Goal: Transaction & Acquisition: Purchase product/service

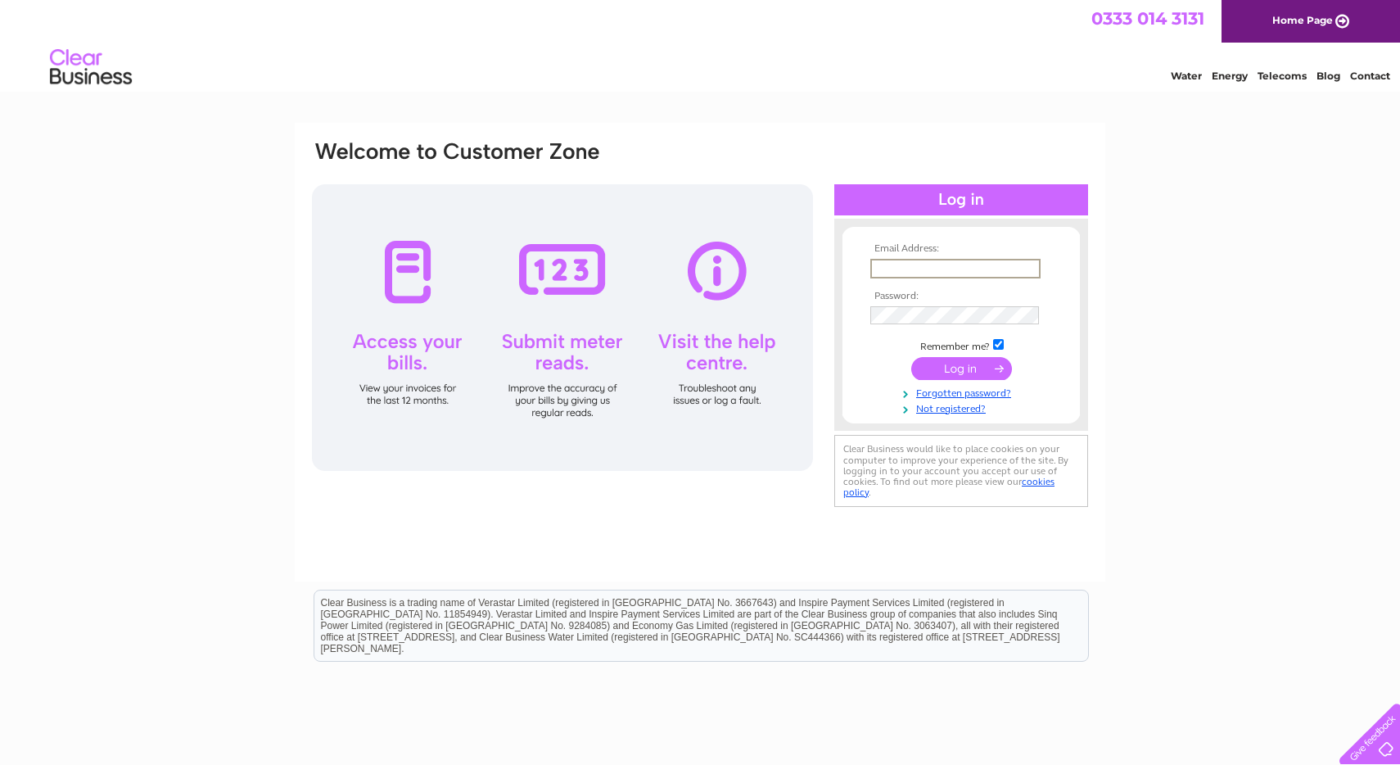
click at [956, 265] on input "text" at bounding box center [955, 269] width 170 height 20
type input "ronniepacittimusic@gmail.com"
click at [981, 378] on td at bounding box center [961, 366] width 190 height 31
click at [980, 371] on input "submit" at bounding box center [961, 366] width 101 height 23
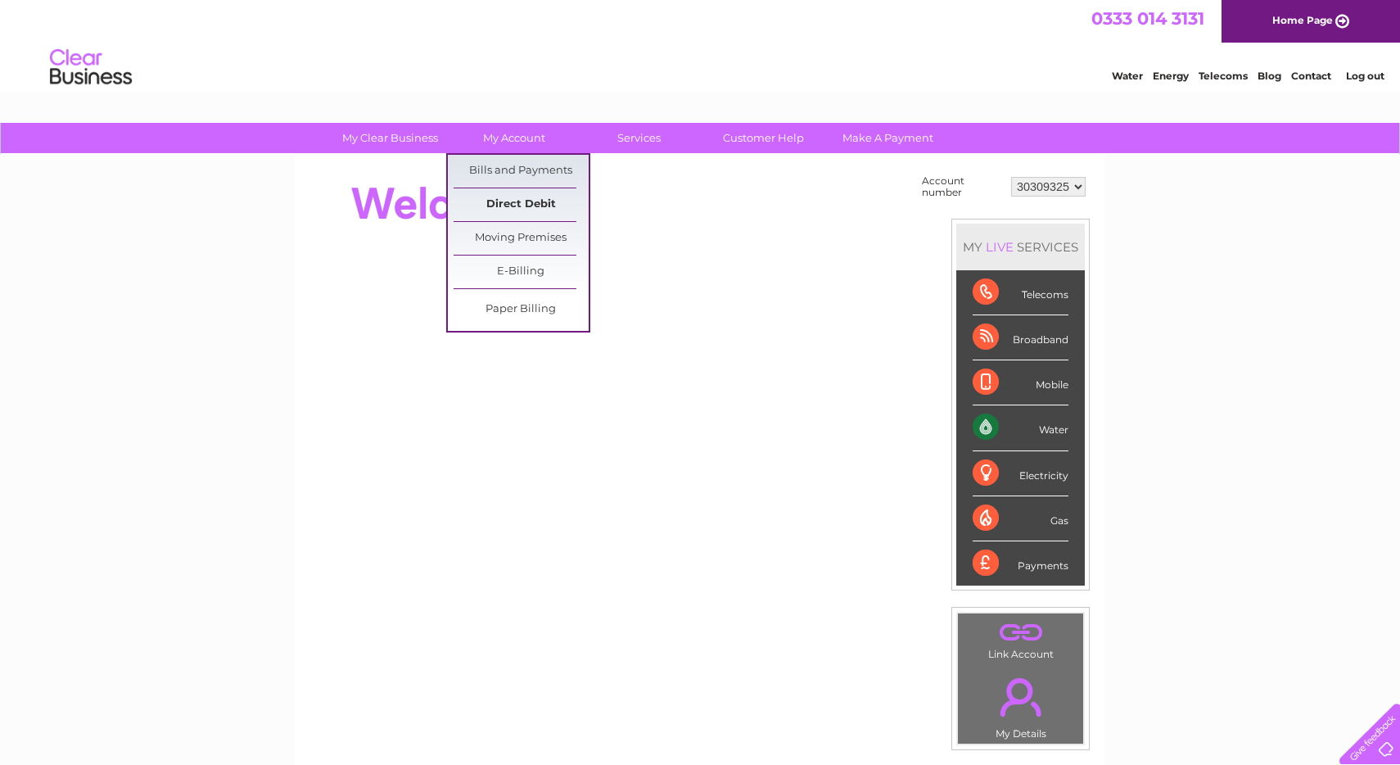
click at [535, 207] on link "Direct Debit" at bounding box center [520, 204] width 135 height 33
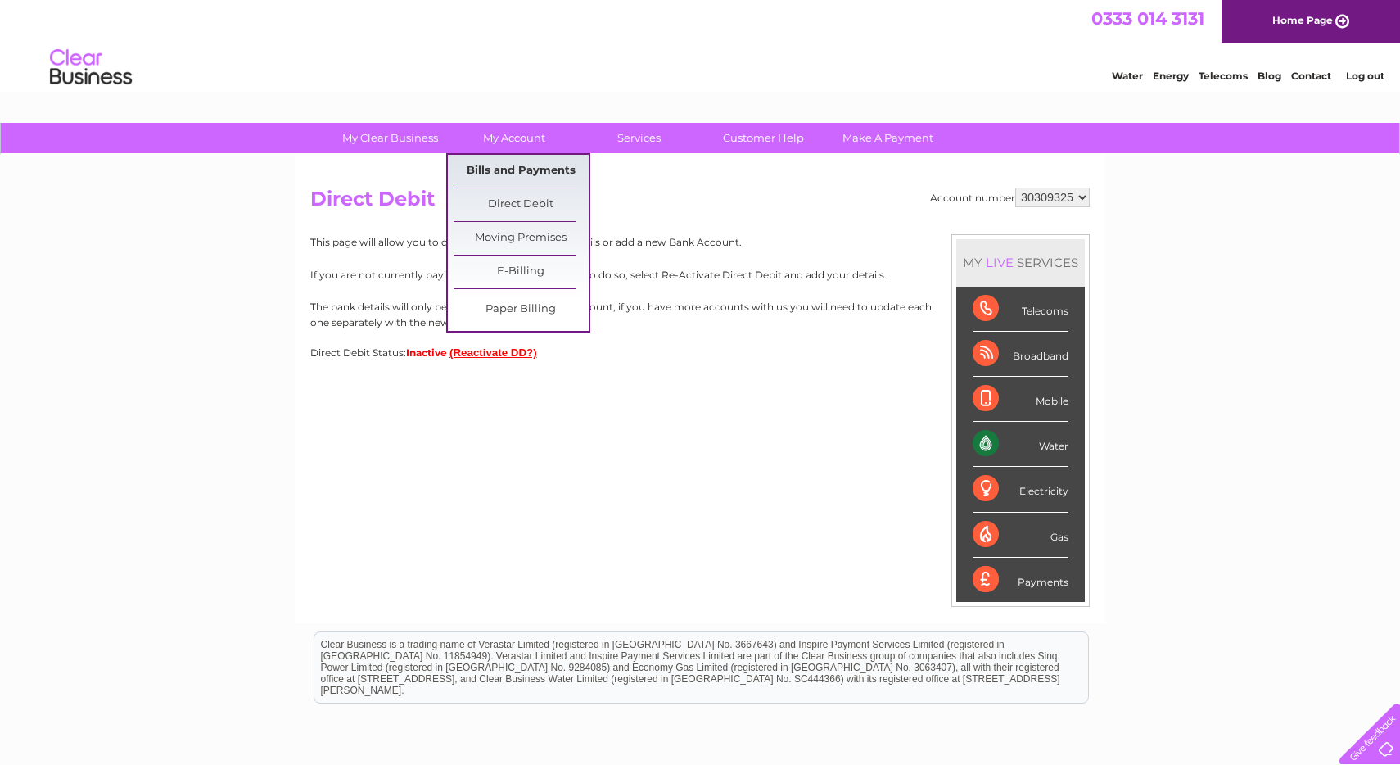
click at [506, 169] on link "Bills and Payments" at bounding box center [520, 171] width 135 height 33
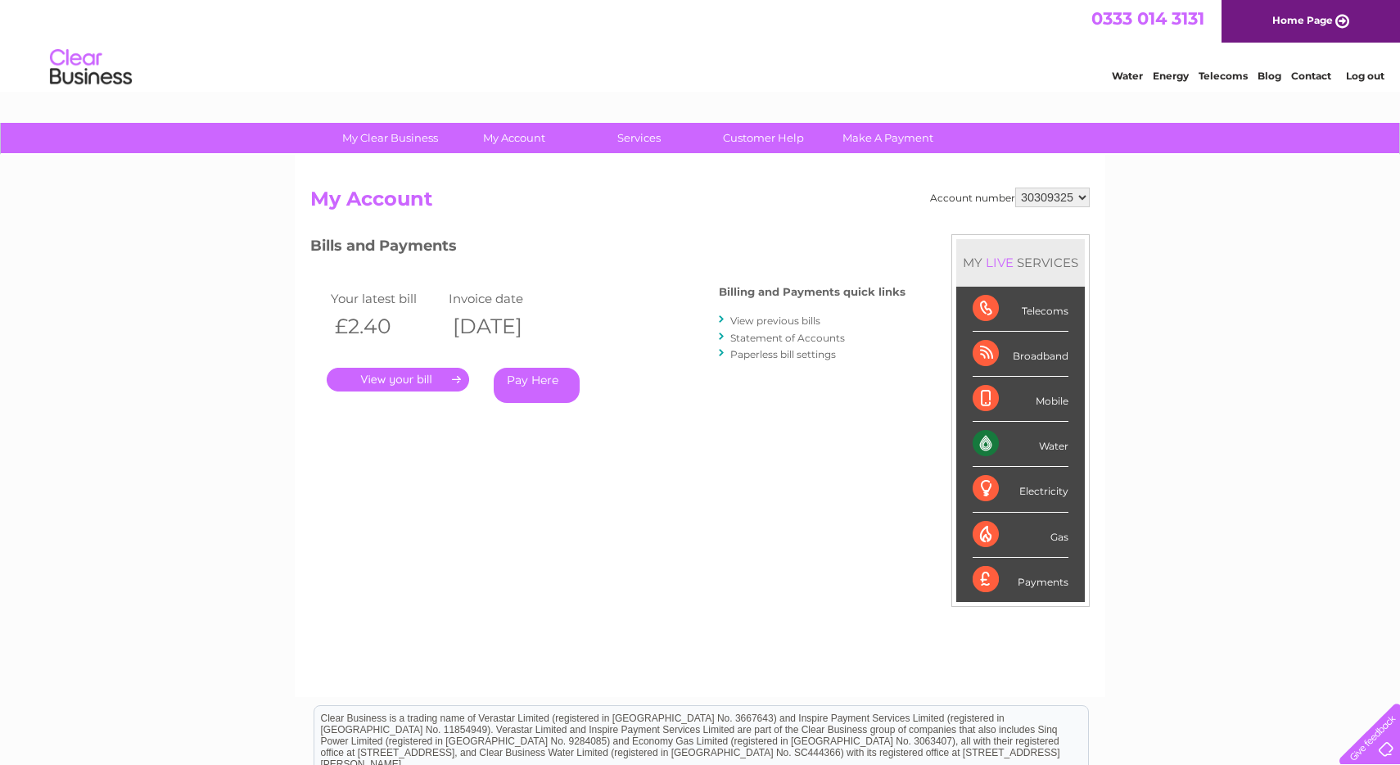
click at [413, 376] on link "." at bounding box center [398, 380] width 142 height 24
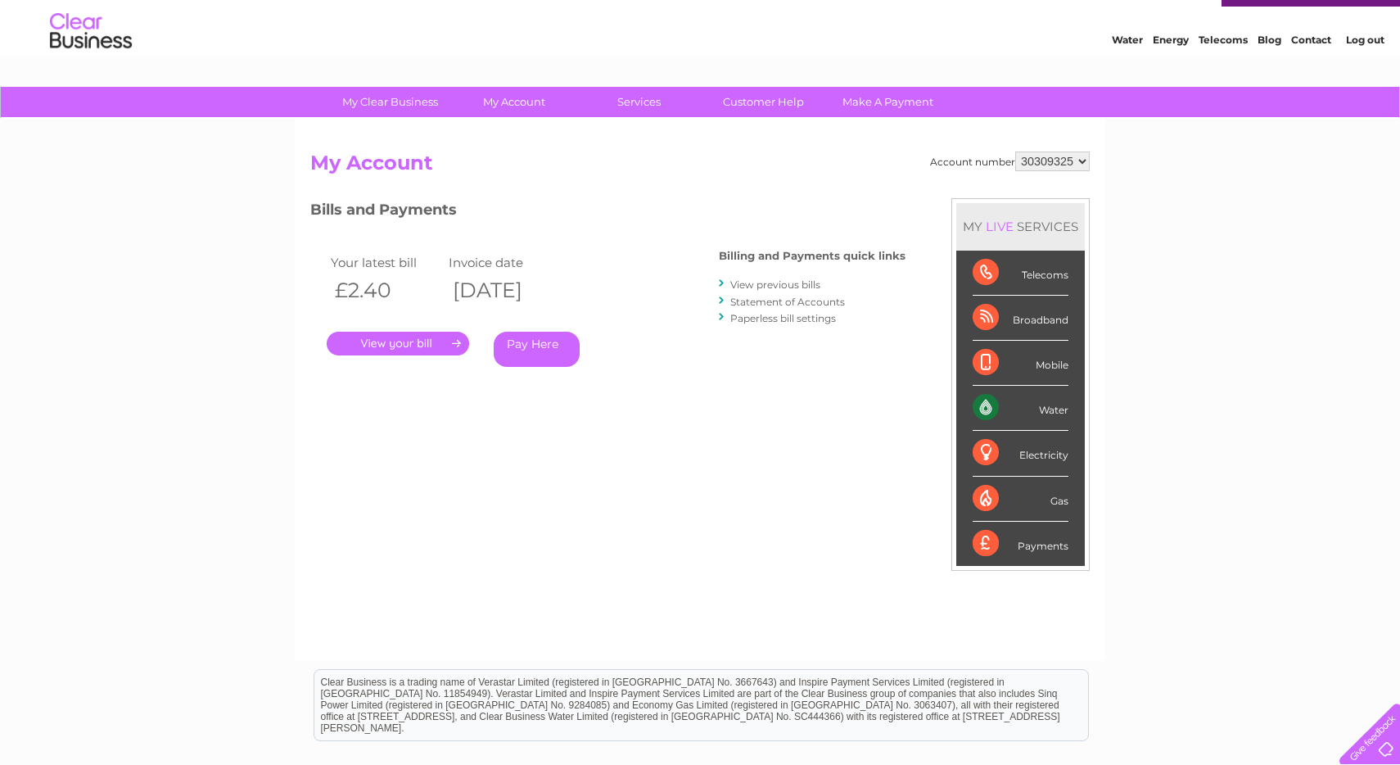
scroll to position [37, 0]
click at [720, 279] on div "Bills and Payments Billing and Payments quick links View previous bills Stateme…" at bounding box center [607, 293] width 595 height 192
click at [762, 281] on link "View previous bills" at bounding box center [775, 284] width 90 height 12
click at [798, 295] on link "Statement of Accounts" at bounding box center [787, 301] width 115 height 12
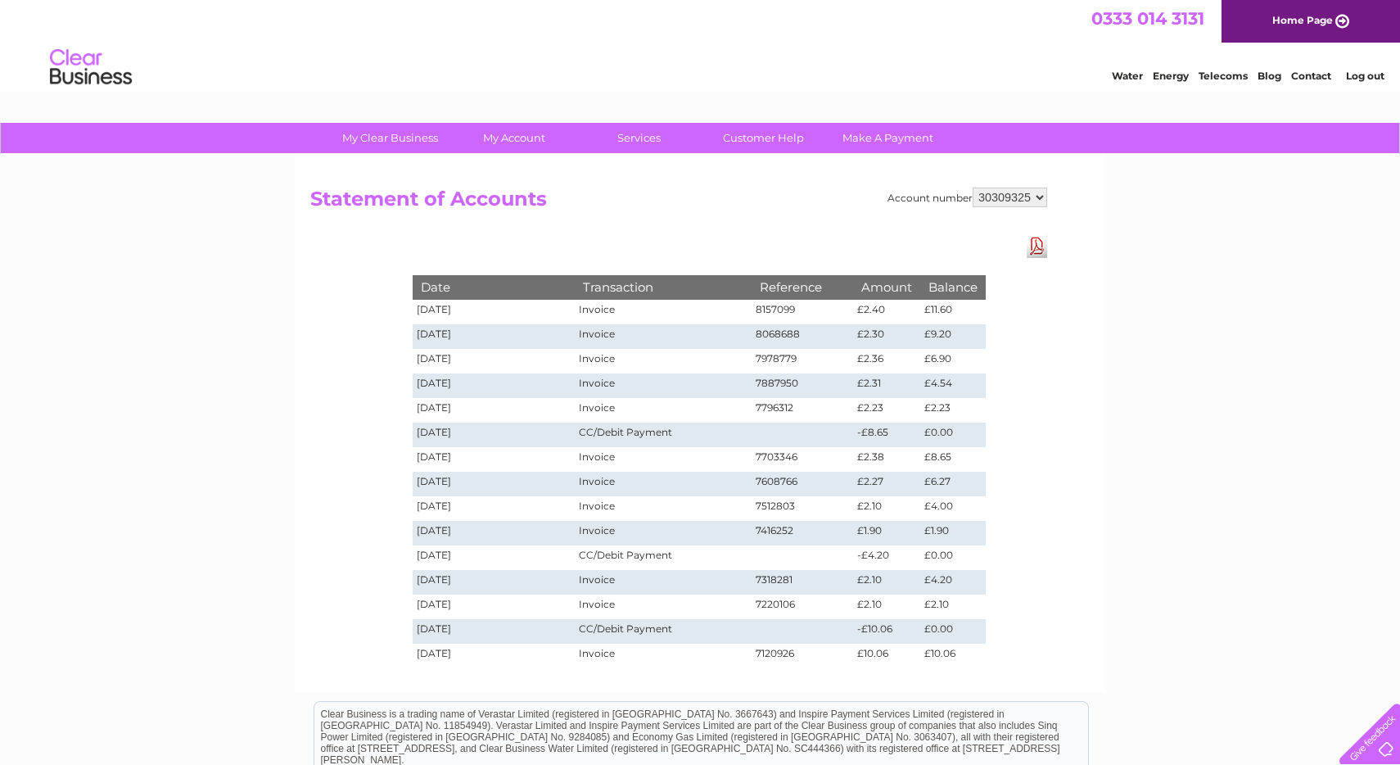
scroll to position [24, 0]
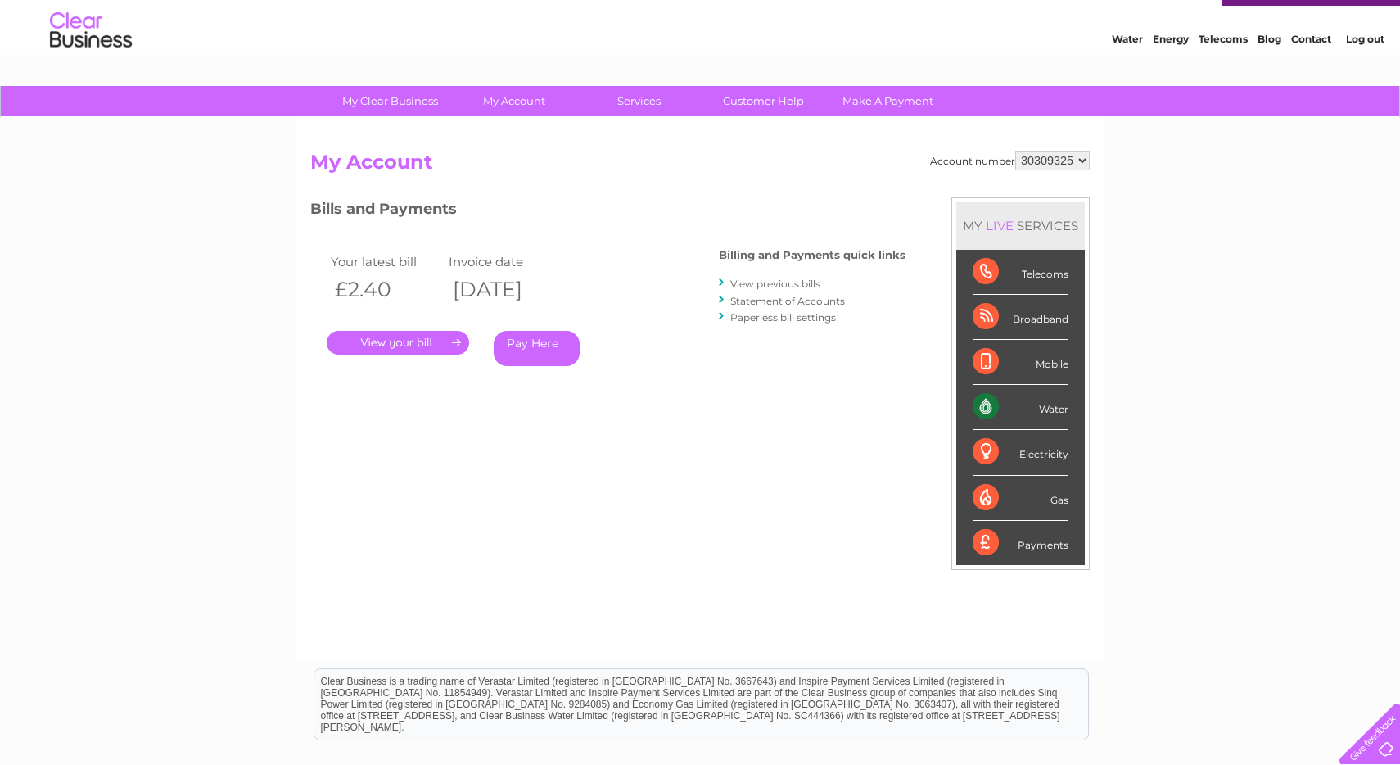
click at [547, 339] on link "Pay Here" at bounding box center [537, 348] width 86 height 35
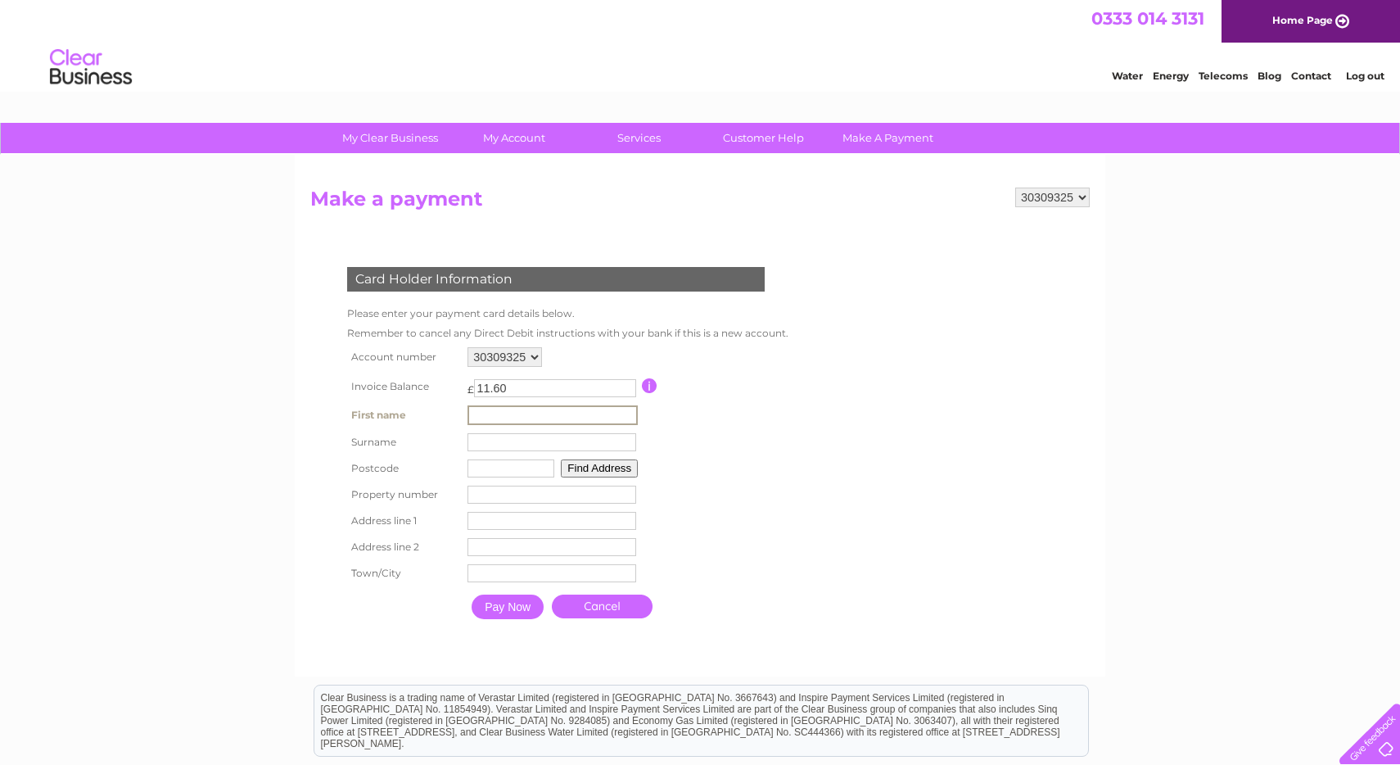
click at [519, 409] on input "text" at bounding box center [552, 415] width 170 height 20
type input "Ronald"
type input "Pacitti"
type input "AB16 5ES"
click at [602, 477] on td "AB16 5ES Find Address" at bounding box center [552, 468] width 178 height 26
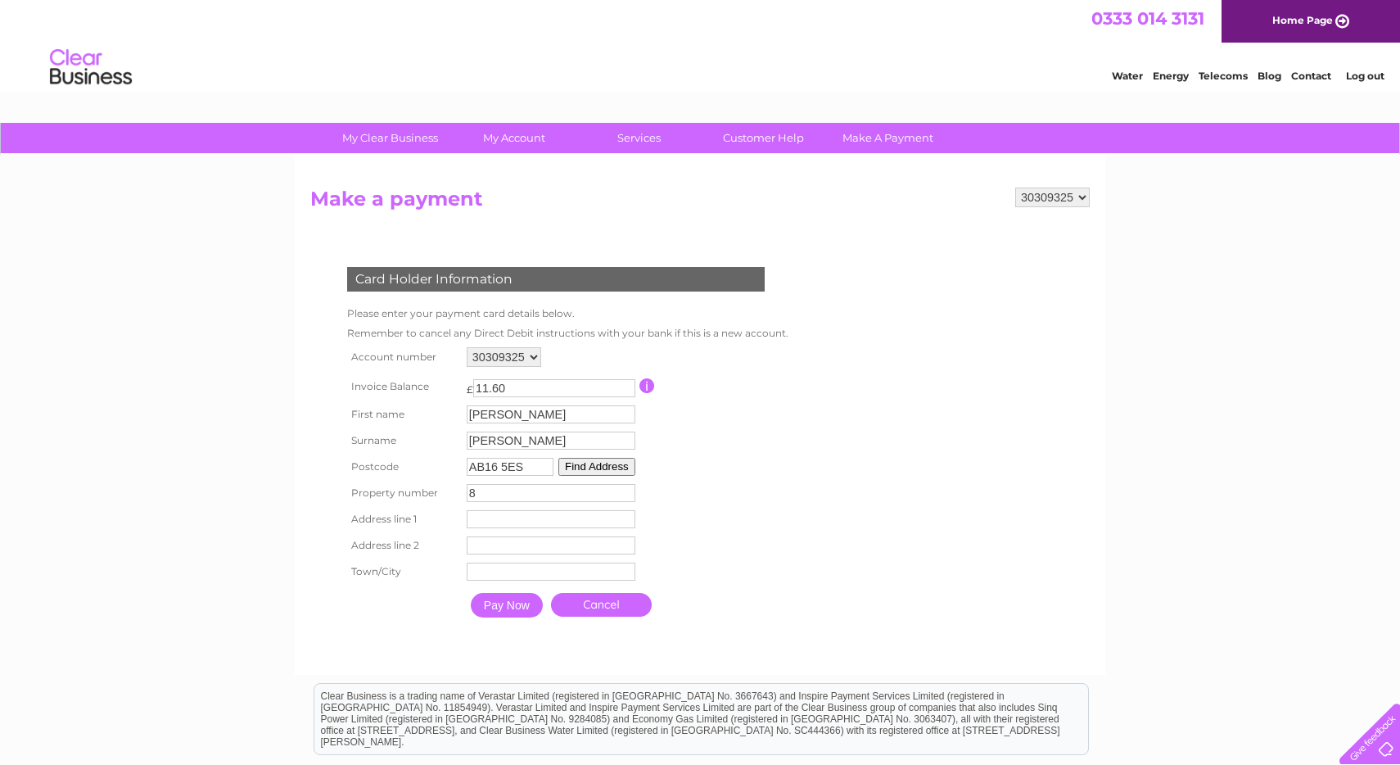
click at [598, 465] on button "Find Address" at bounding box center [596, 467] width 77 height 18
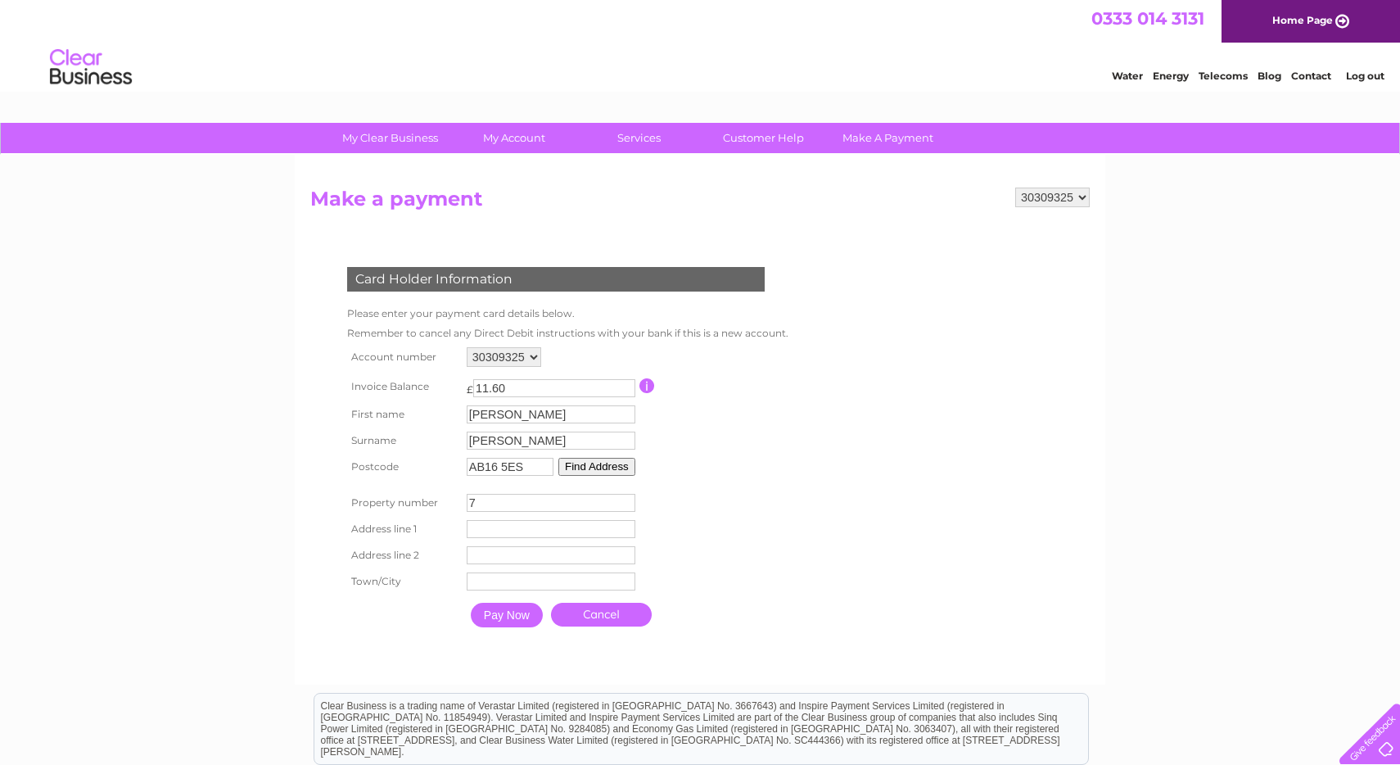
click at [624, 504] on input "7" at bounding box center [551, 503] width 169 height 18
click at [624, 504] on input "6" at bounding box center [551, 503] width 169 height 18
click at [624, 499] on input "7" at bounding box center [551, 503] width 169 height 18
type input "8"
click at [624, 499] on input "8" at bounding box center [551, 503] width 169 height 18
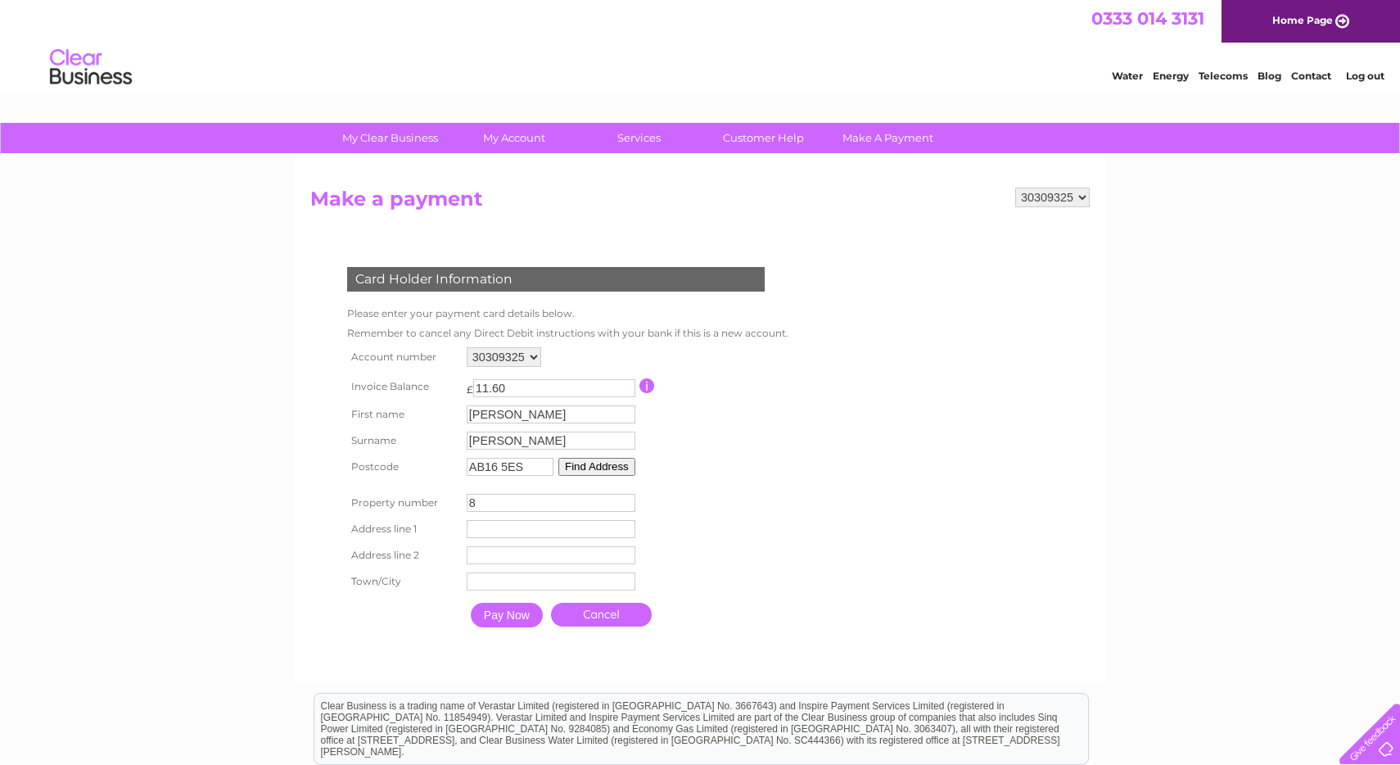
click at [476, 532] on input "text" at bounding box center [551, 529] width 169 height 18
type input "8 Poplar Road"
type input "Aberdeen"
drag, startPoint x: 481, startPoint y: 531, endPoint x: 458, endPoint y: 532, distance: 22.9
click at [458, 532] on tr "Address line 1 8 Poplar Road Address Line One" at bounding box center [566, 530] width 446 height 28
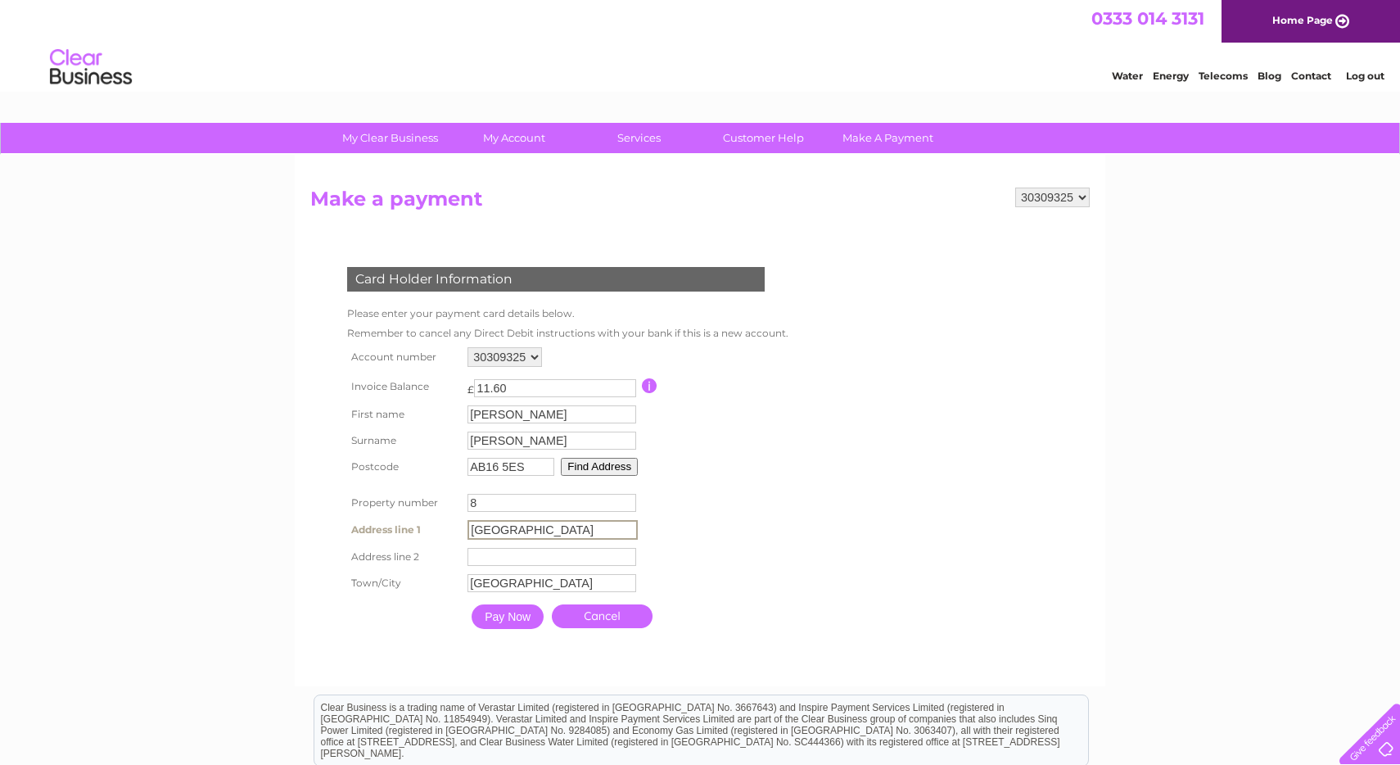
type input "Poplar Road"
click at [729, 539] on table "Account number 30309325 Invoice Balance £ 11.60 First name Ronald Surname 8" at bounding box center [564, 489] width 442 height 292
click at [512, 615] on input "Pay Now" at bounding box center [507, 614] width 72 height 25
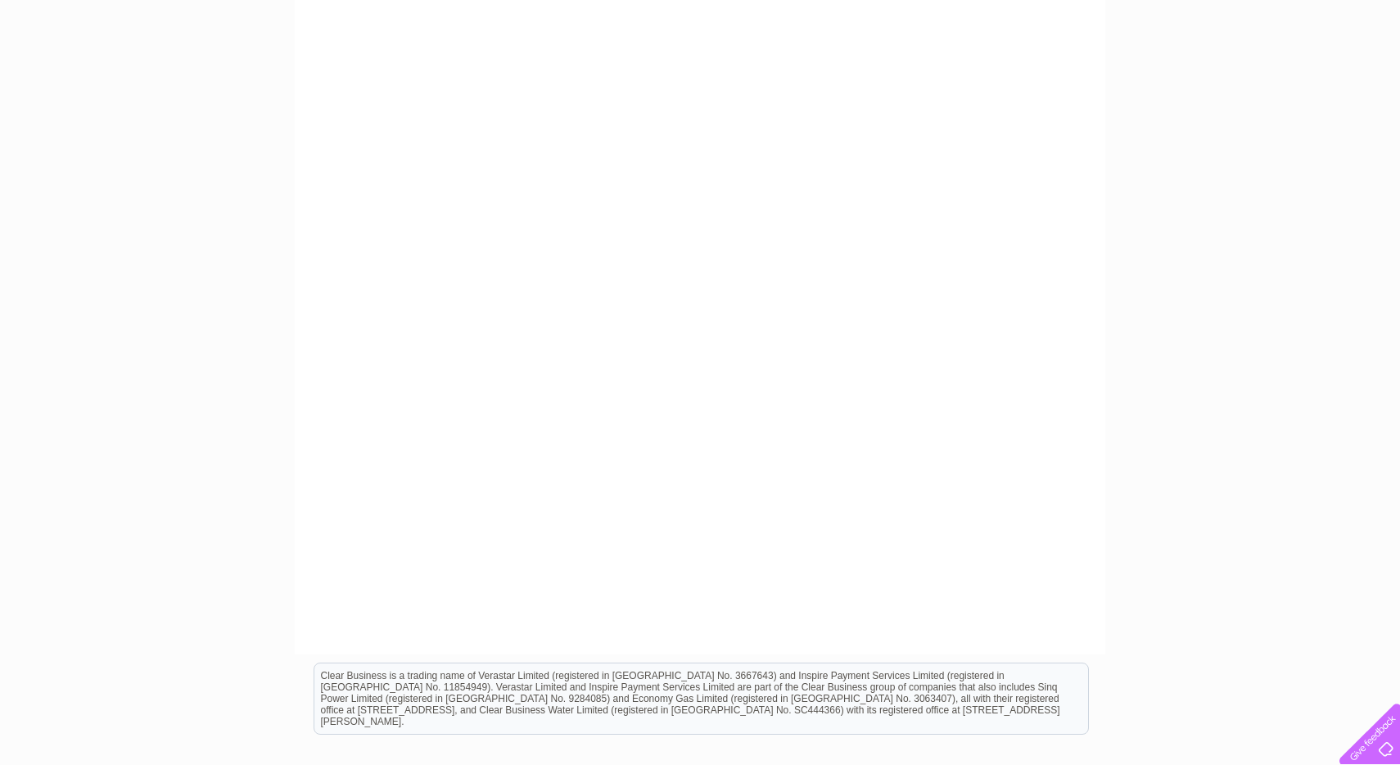
scroll to position [332, 0]
